Goal: Navigation & Orientation: Find specific page/section

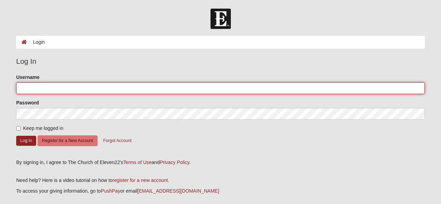
type input "Leleul1"
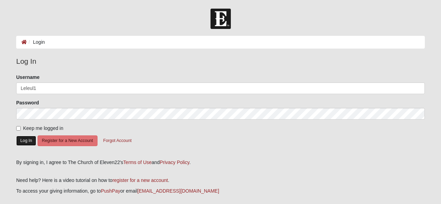
click at [19, 140] on button "Log In" at bounding box center [26, 141] width 20 height 10
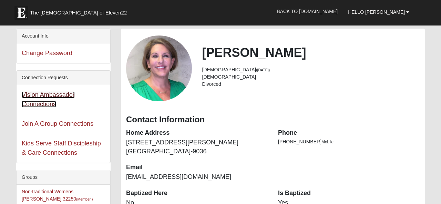
click at [50, 96] on link "Vision Ambassador Connections" at bounding box center [48, 99] width 53 height 16
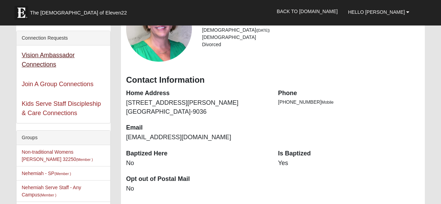
scroll to position [42, 0]
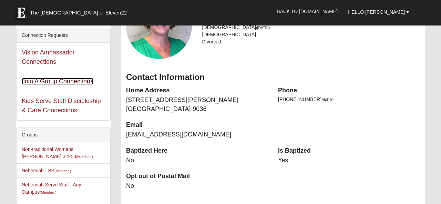
click at [46, 79] on link "Join A Group Connections" at bounding box center [58, 81] width 72 height 7
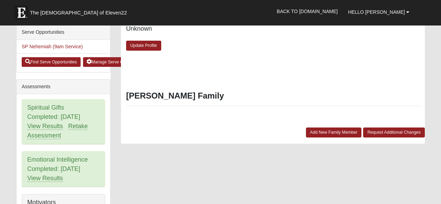
scroll to position [246, 0]
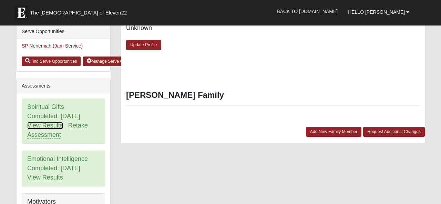
click at [35, 122] on link "View Results" at bounding box center [45, 125] width 36 height 7
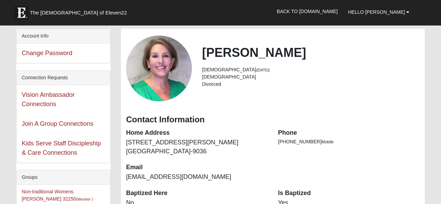
scroll to position [246, 0]
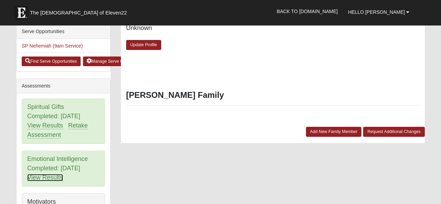
click at [40, 174] on link "View Results" at bounding box center [45, 177] width 36 height 7
